Goal: Navigation & Orientation: Find specific page/section

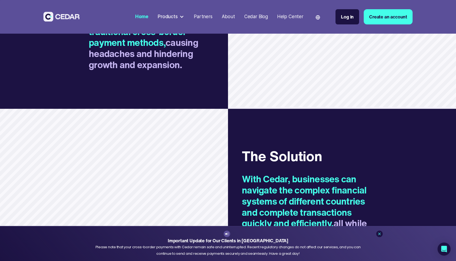
scroll to position [514, 0]
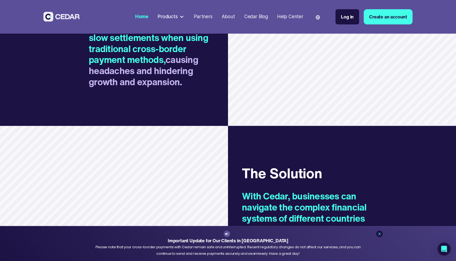
click at [174, 15] on div "Products" at bounding box center [168, 16] width 20 height 7
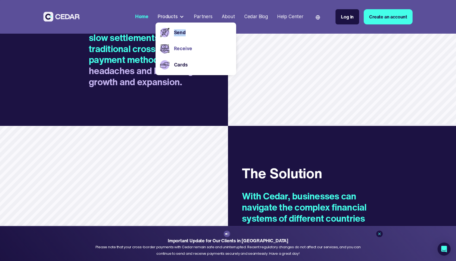
click at [180, 49] on link "Receive" at bounding box center [203, 48] width 58 height 7
